Goal: Transaction & Acquisition: Subscribe to service/newsletter

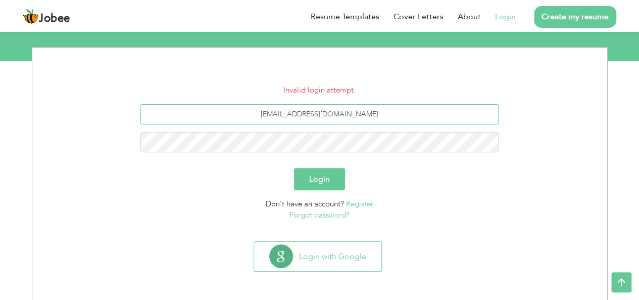
drag, startPoint x: 363, startPoint y: 118, endPoint x: 261, endPoint y: 107, distance: 102.6
click at [261, 107] on input "[EMAIL_ADDRESS][DOMAIN_NAME]" at bounding box center [320, 114] width 358 height 20
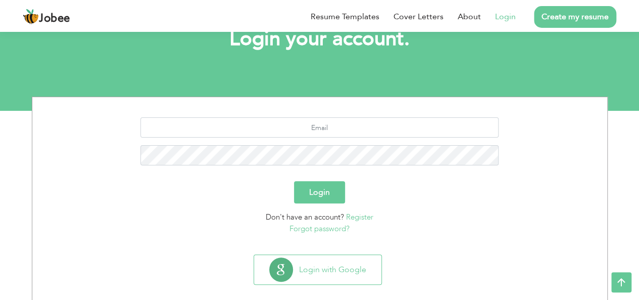
scroll to position [70, 0]
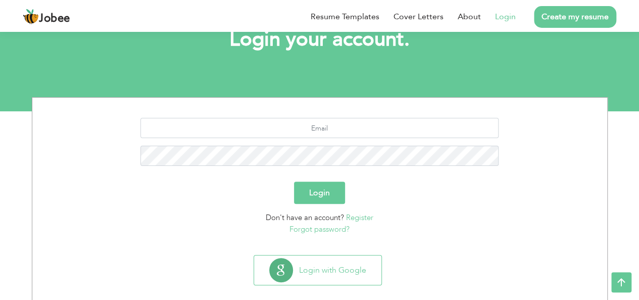
click at [361, 219] on link "Register" at bounding box center [359, 217] width 27 height 10
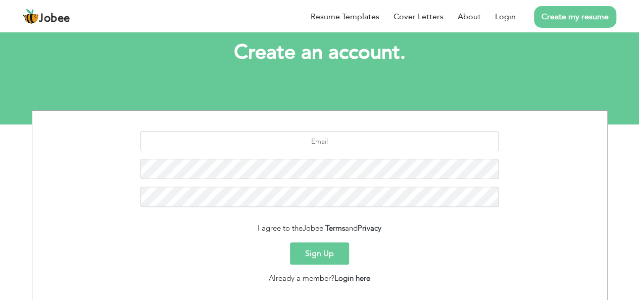
scroll to position [58, 0]
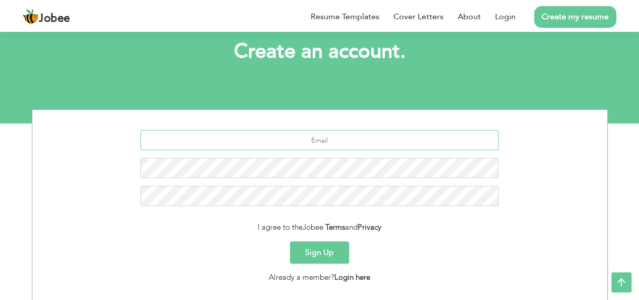
click at [336, 139] on input "text" at bounding box center [320, 140] width 358 height 20
paste input "laibaabbsii216@gmail.com"
type input "laibaabbsii216@gmail.com"
click at [325, 257] on button "Sign Up" at bounding box center [319, 252] width 59 height 22
